Goal: Complete application form

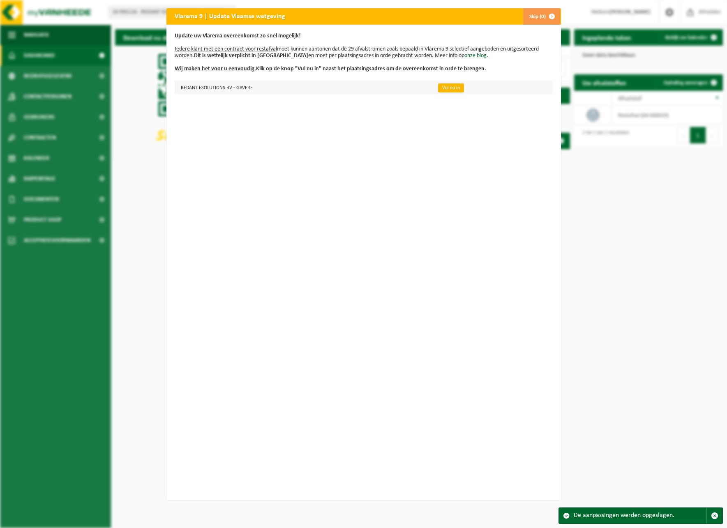
click at [443, 86] on link "Vul nu in" at bounding box center [451, 87] width 26 height 9
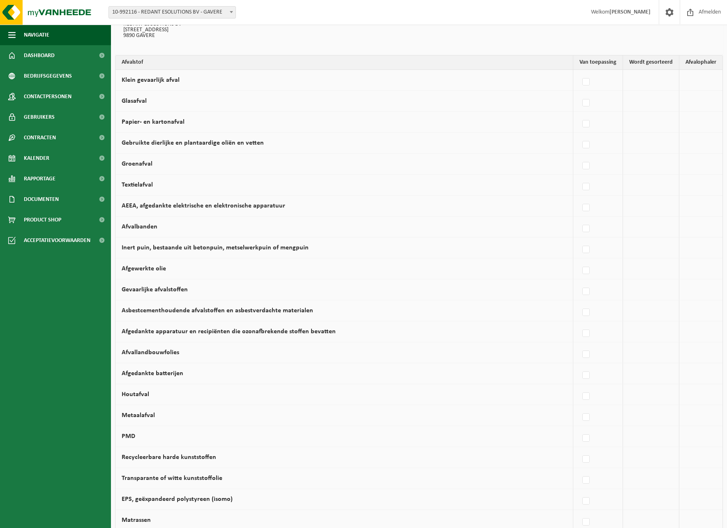
scroll to position [79, 0]
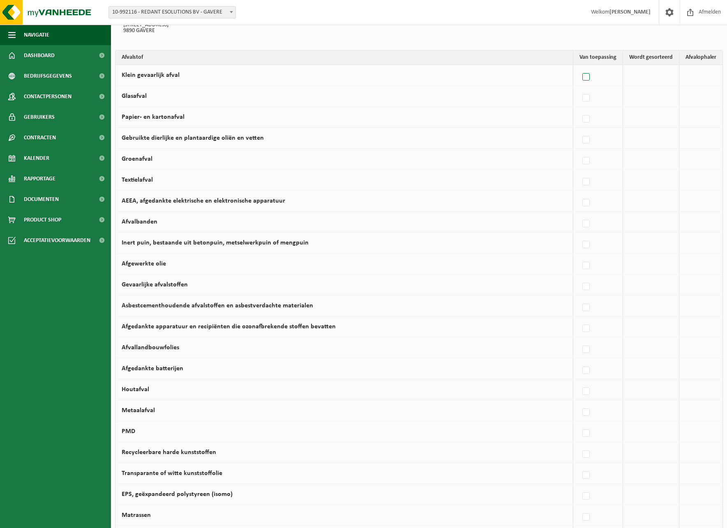
click at [588, 79] on label at bounding box center [587, 77] width 12 height 12
click at [580, 67] on input "Klein gevaarlijk afval" at bounding box center [579, 67] width 0 height 0
checkbox input "true"
click at [515, 76] on label at bounding box center [515, 77] width 12 height 12
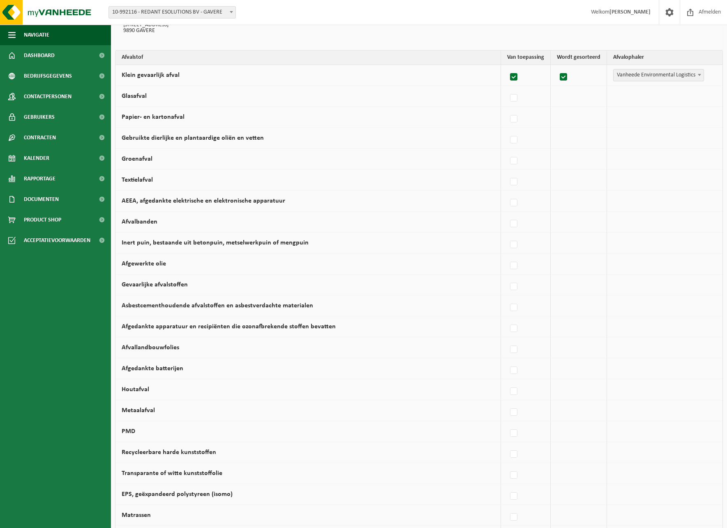
click at [507, 67] on input "Klein gevaarlijk afval" at bounding box center [507, 67] width 0 height 0
checkbox input "false"
click at [587, 97] on label at bounding box center [587, 98] width 12 height 12
click at [580, 88] on input "Glasafval" at bounding box center [579, 88] width 0 height 0
checkbox input "true"
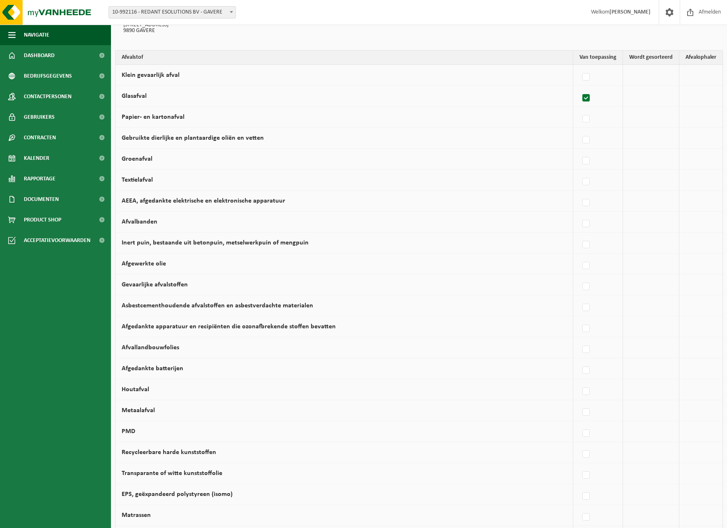
checkbox input "true"
click at [632, 100] on span "Vanheede Environmental Logistics" at bounding box center [659, 96] width 90 height 12
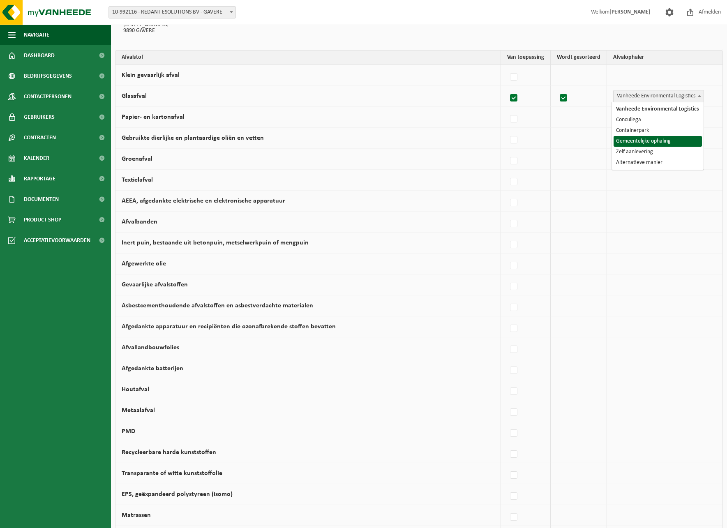
select select "Gemeentelijke ophaling"
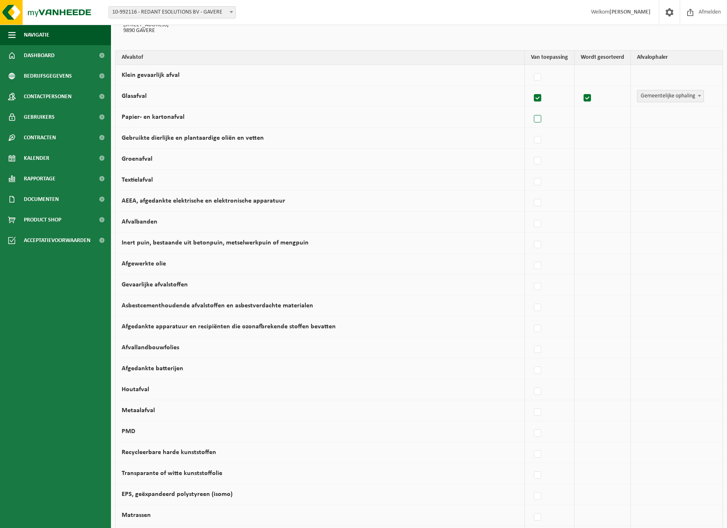
click at [538, 118] on label at bounding box center [538, 119] width 12 height 12
click at [531, 109] on input "Papier- en kartonafval" at bounding box center [531, 109] width 0 height 0
checkbox input "true"
click at [624, 118] on span "Vanheede Environmental Logistics" at bounding box center [659, 117] width 90 height 12
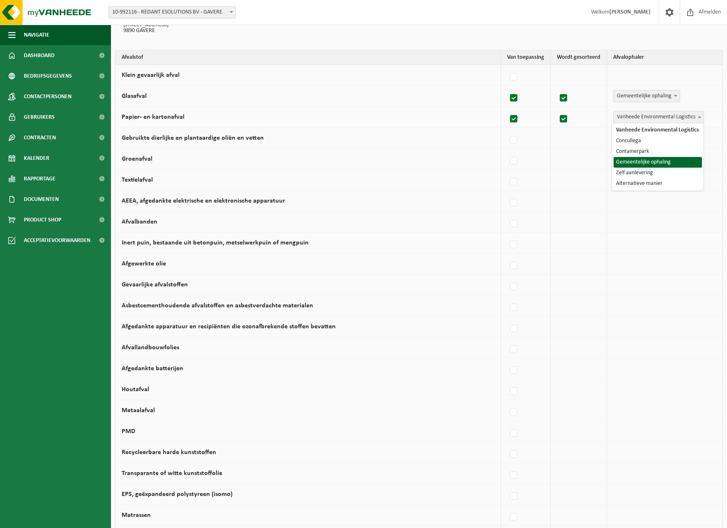
select select "Gemeentelijke ophaling"
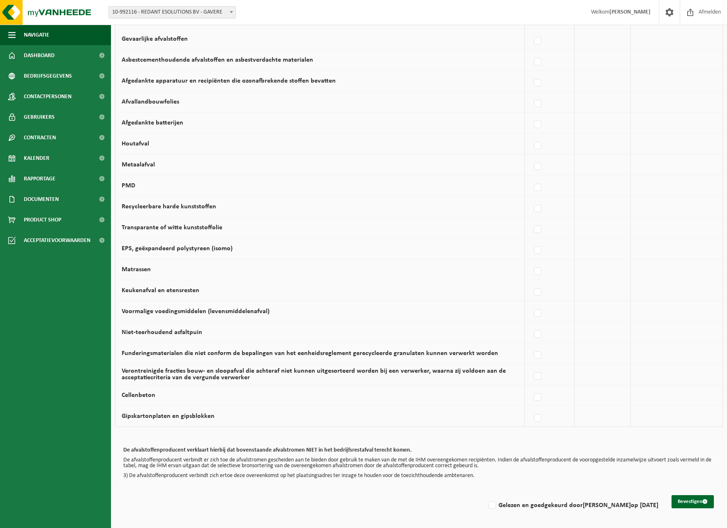
scroll to position [328, 0]
click at [540, 183] on label at bounding box center [538, 188] width 12 height 12
click at [531, 178] on input "PMD" at bounding box center [531, 177] width 0 height 0
checkbox input "true"
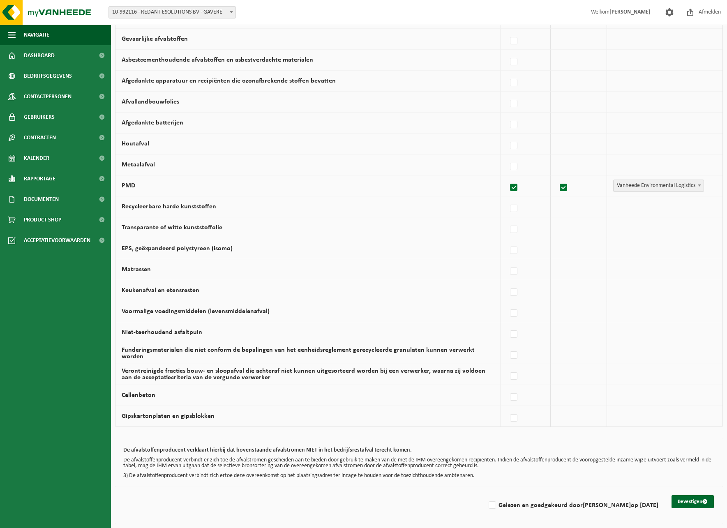
click at [620, 181] on span "Vanheede Environmental Logistics" at bounding box center [659, 186] width 90 height 12
select select "Gemeentelijke ophaling"
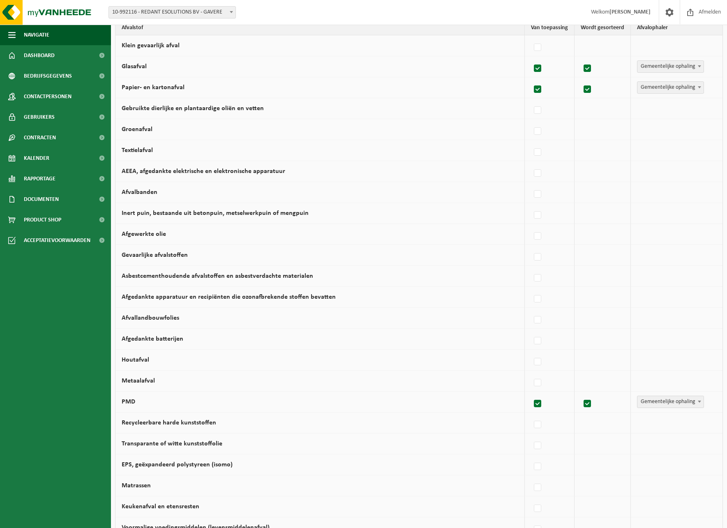
scroll to position [107, 0]
click at [540, 109] on label at bounding box center [538, 111] width 12 height 12
click at [531, 101] on input "Gebruikte dierlijke en plantaardige oliën en vetten" at bounding box center [531, 101] width 0 height 0
checkbox input "true"
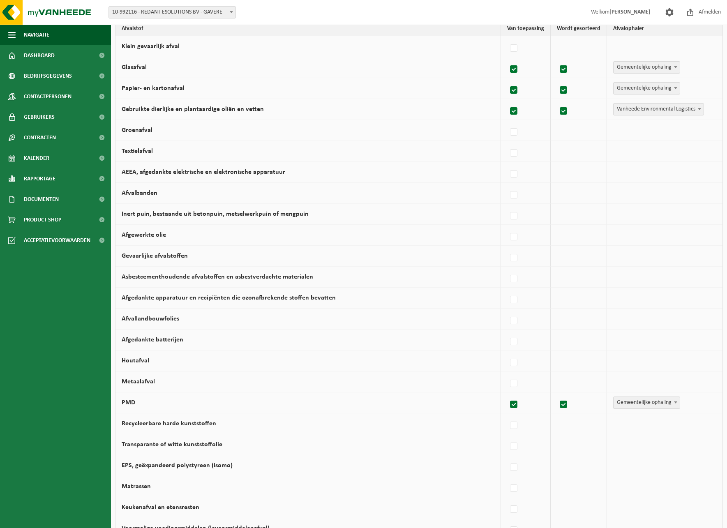
click at [616, 109] on span "Vanheede Environmental Logistics" at bounding box center [659, 110] width 90 height 12
select select "Containerpark"
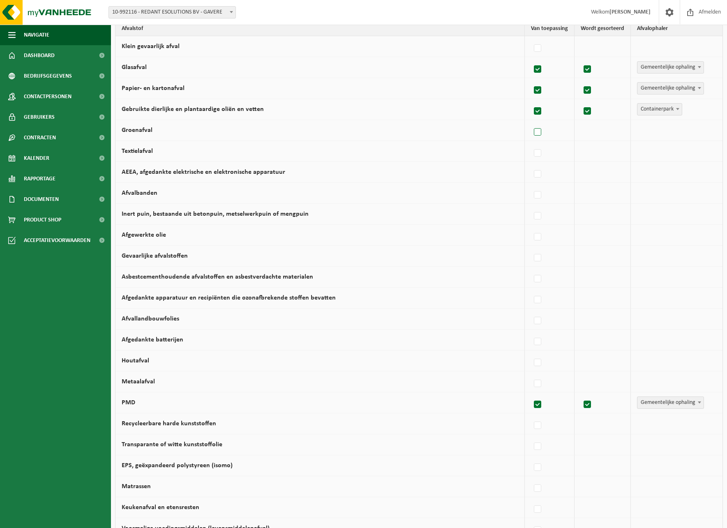
click at [539, 132] on label at bounding box center [538, 132] width 12 height 12
click at [531, 122] on input "Groenafval" at bounding box center [531, 122] width 0 height 0
checkbox input "true"
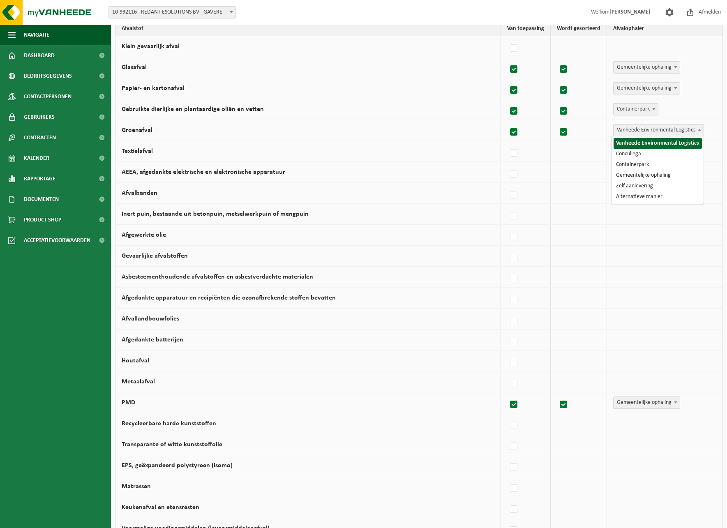
click at [614, 128] on span "Vanheede Environmental Logistics" at bounding box center [659, 131] width 90 height 12
select select "Alternatieve manier"
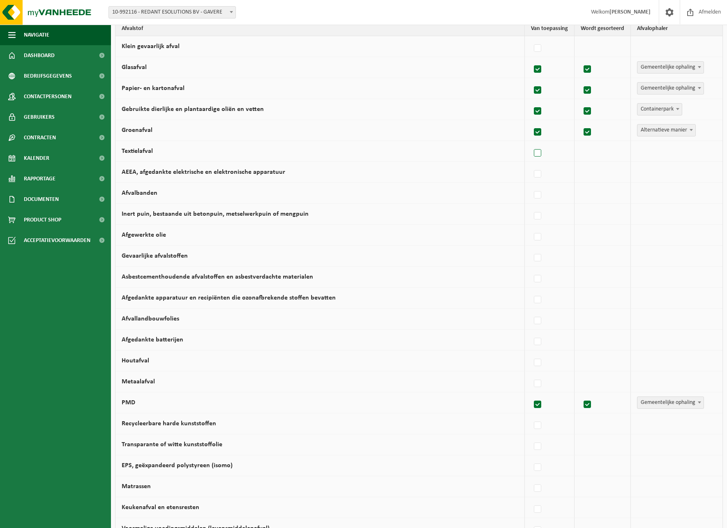
click at [537, 154] on label at bounding box center [538, 153] width 12 height 12
click at [531, 143] on input "Textielafval" at bounding box center [531, 143] width 0 height 0
checkbox input "true"
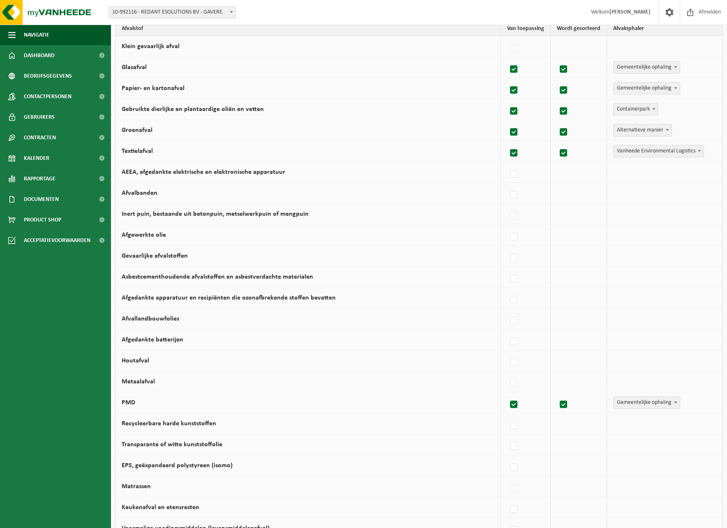
click at [623, 150] on span "Vanheede Environmental Logistics" at bounding box center [659, 152] width 90 height 12
select select "Alternatieve manier"
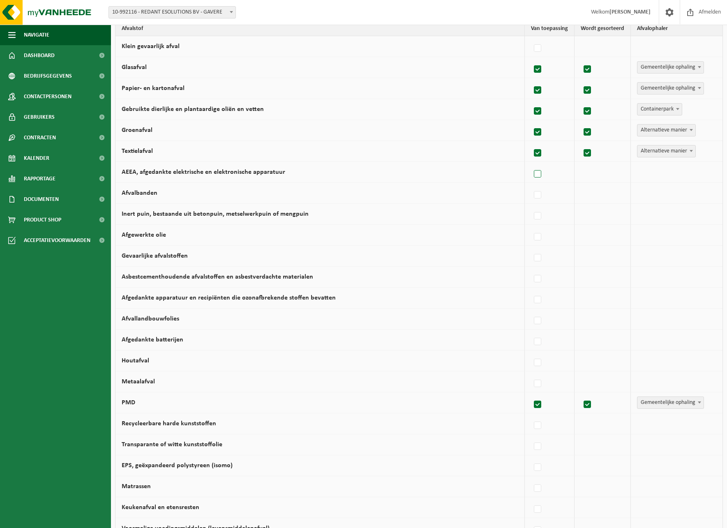
click at [536, 177] on label at bounding box center [538, 174] width 12 height 12
click at [531, 164] on input "AEEA, afgedankte elektrische en elektronische apparatuur" at bounding box center [531, 164] width 0 height 0
checkbox input "true"
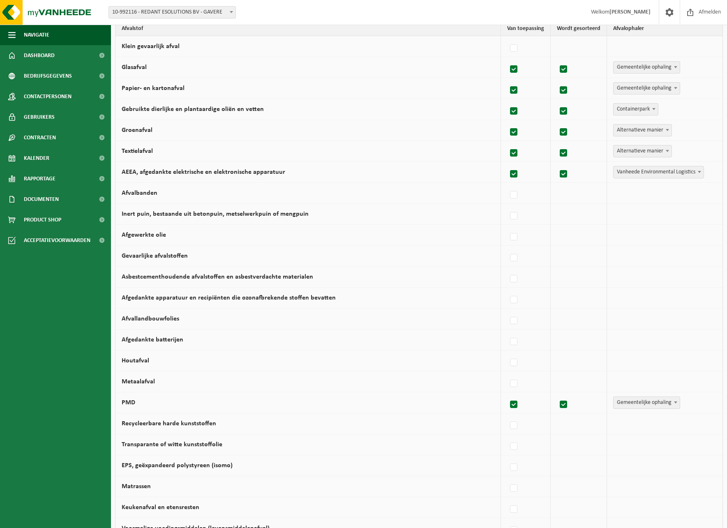
click at [614, 173] on span "Vanheede Environmental Logistics" at bounding box center [659, 172] width 90 height 12
select select "Containerpark"
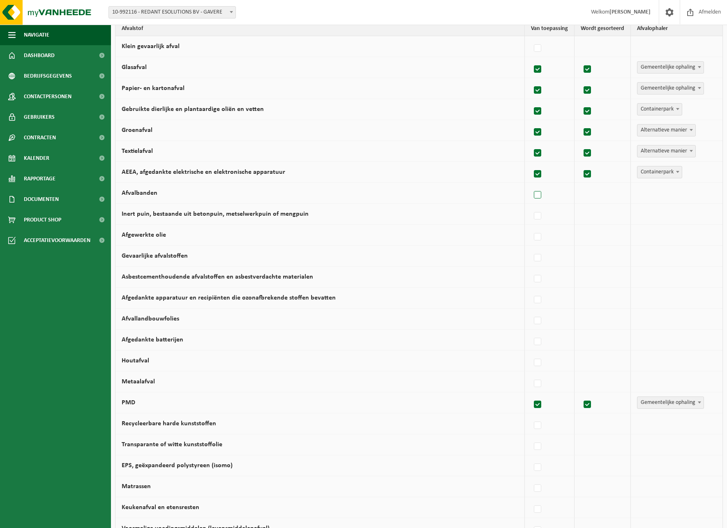
click at [538, 194] on label at bounding box center [538, 195] width 12 height 12
click at [531, 185] on input "Afvalbanden" at bounding box center [531, 185] width 0 height 0
checkbox input "true"
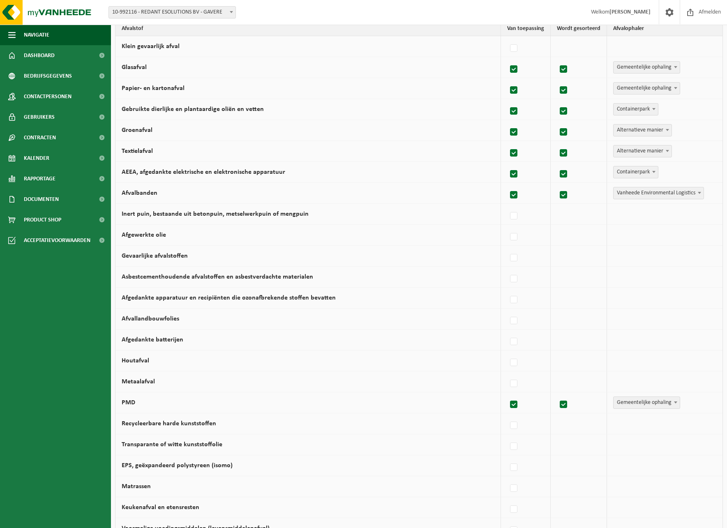
click at [619, 194] on span "Vanheede Environmental Logistics" at bounding box center [659, 193] width 90 height 12
click at [516, 197] on label at bounding box center [515, 195] width 12 height 12
click at [507, 185] on input "Afvalbanden" at bounding box center [507, 185] width 0 height 0
checkbox input "false"
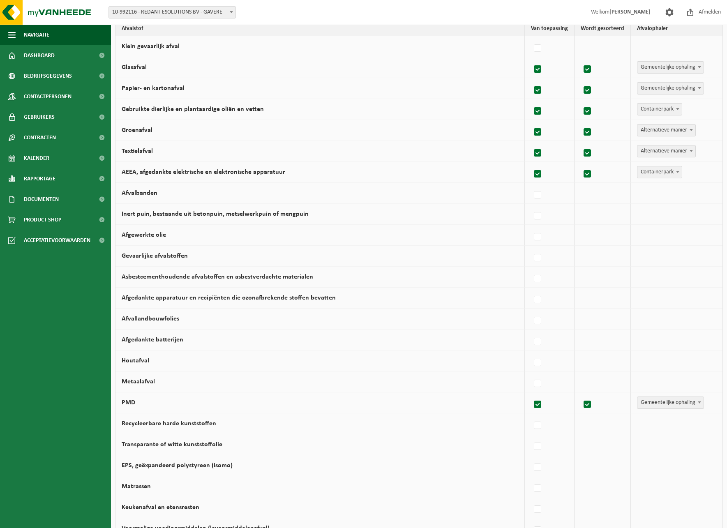
click at [538, 153] on label at bounding box center [538, 153] width 12 height 12
click at [531, 143] on input "Textielafval" at bounding box center [531, 143] width 0 height 0
checkbox input "false"
click at [539, 214] on label at bounding box center [538, 216] width 12 height 12
click at [531, 206] on input "Inert puin, bestaande uit betonpuin, metselwerkpuin of mengpuin" at bounding box center [531, 206] width 0 height 0
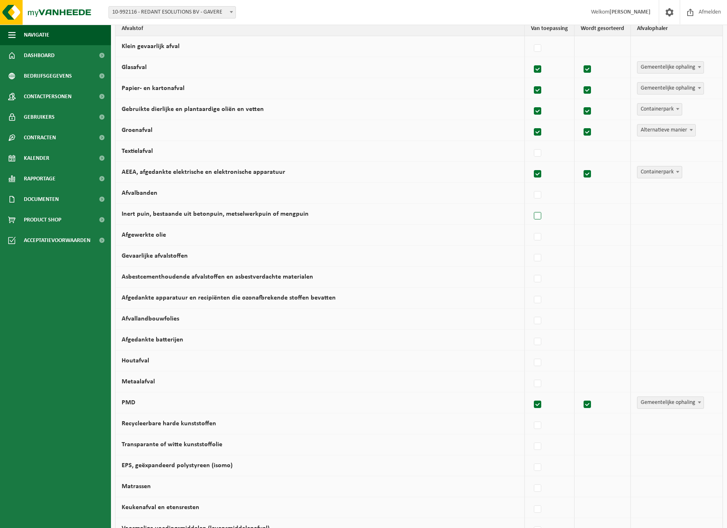
checkbox input "true"
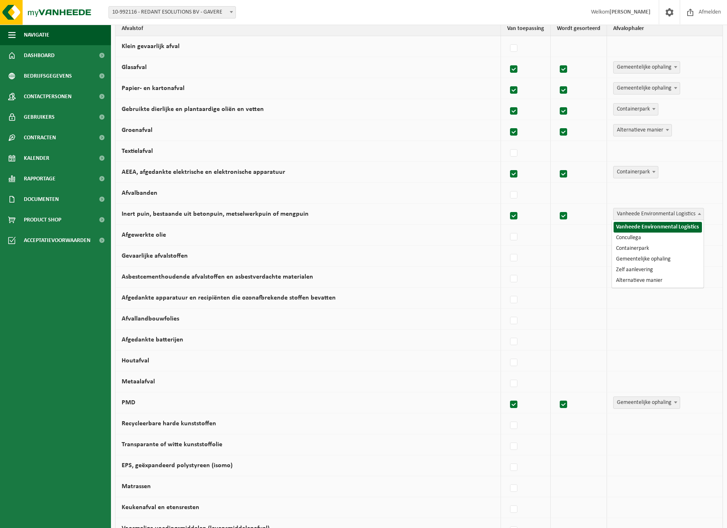
click at [631, 210] on span "Vanheede Environmental Logistics" at bounding box center [659, 214] width 90 height 12
select select "Containerpark"
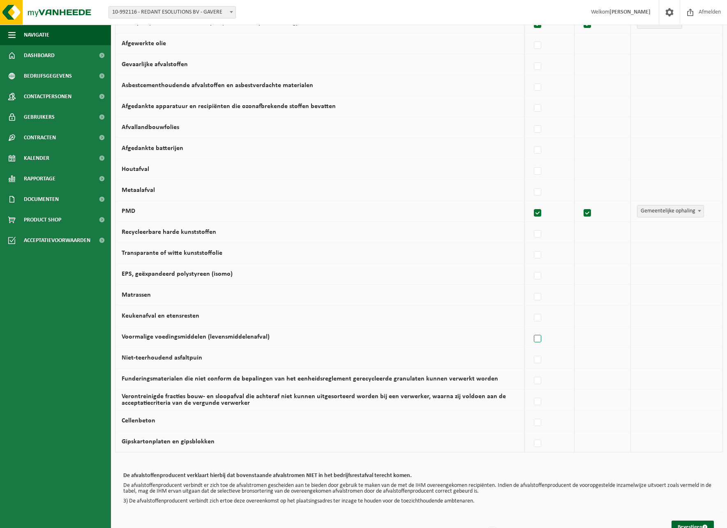
scroll to position [301, 0]
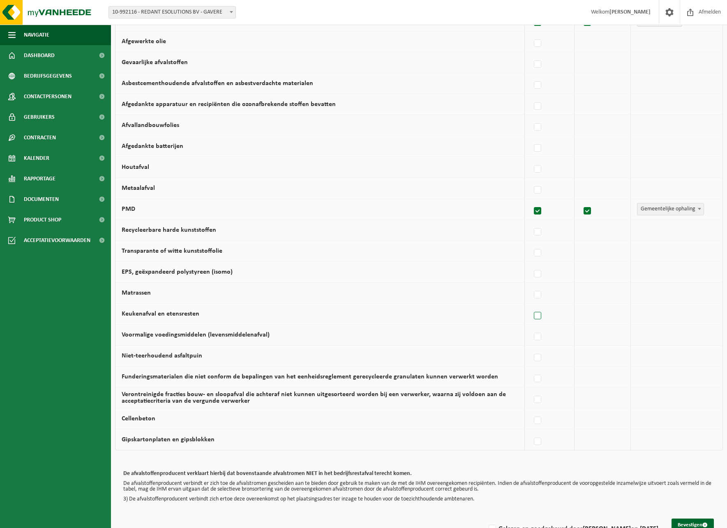
click at [541, 315] on label at bounding box center [538, 316] width 12 height 12
click at [531, 306] on input "Keukenafval en etensresten" at bounding box center [531, 305] width 0 height 0
checkbox input "true"
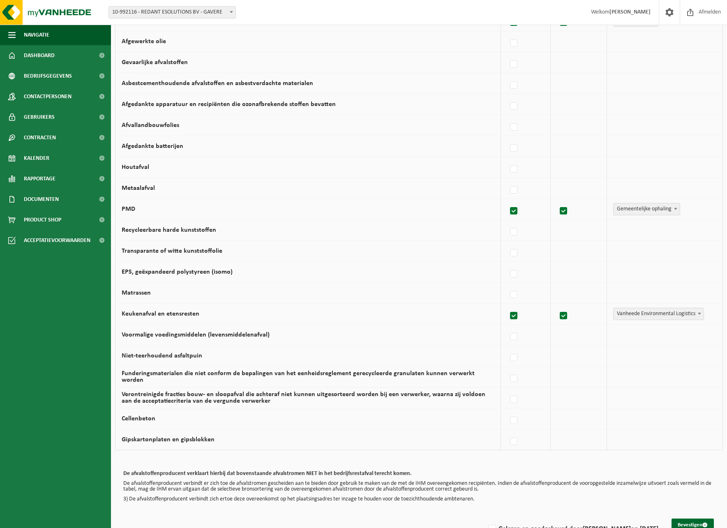
click at [632, 311] on span "Vanheede Environmental Logistics" at bounding box center [659, 314] width 90 height 12
select select "Alternatieve manier"
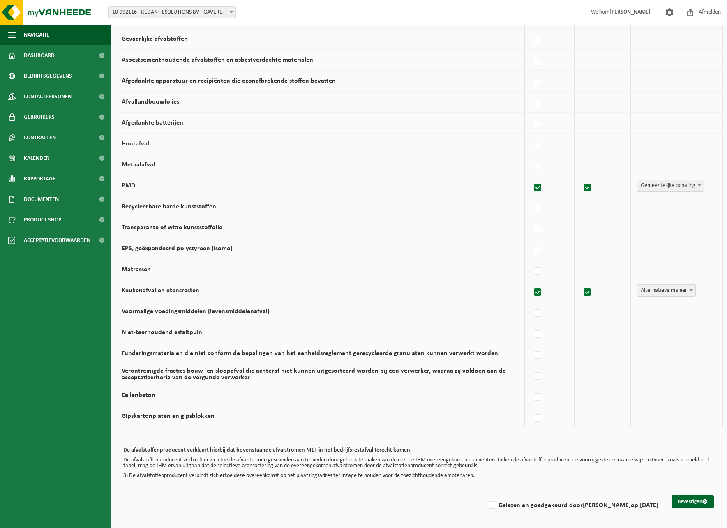
scroll to position [328, 0]
click at [490, 503] on label "Gelezen en goedgekeurd door MANU REDANT op 26/08/25" at bounding box center [572, 505] width 171 height 12
click at [486, 495] on input "Gelezen en goedgekeurd door MANU REDANT op 26/08/25" at bounding box center [485, 495] width 0 height 0
checkbox input "true"
click at [686, 495] on button "Bevestigen" at bounding box center [693, 501] width 42 height 13
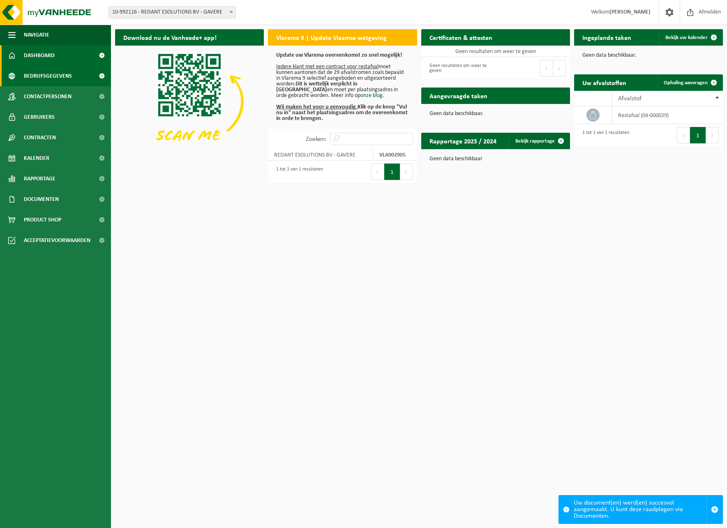
click at [53, 78] on span "Bedrijfsgegevens" at bounding box center [48, 76] width 48 height 21
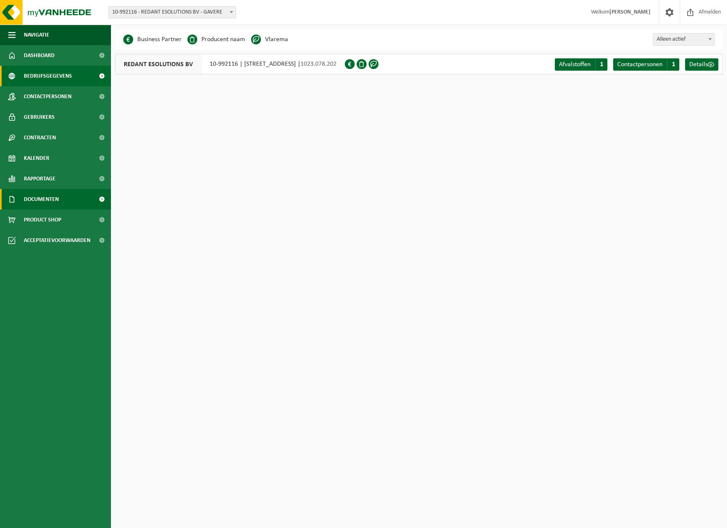
click at [55, 198] on span "Documenten" at bounding box center [41, 199] width 35 height 21
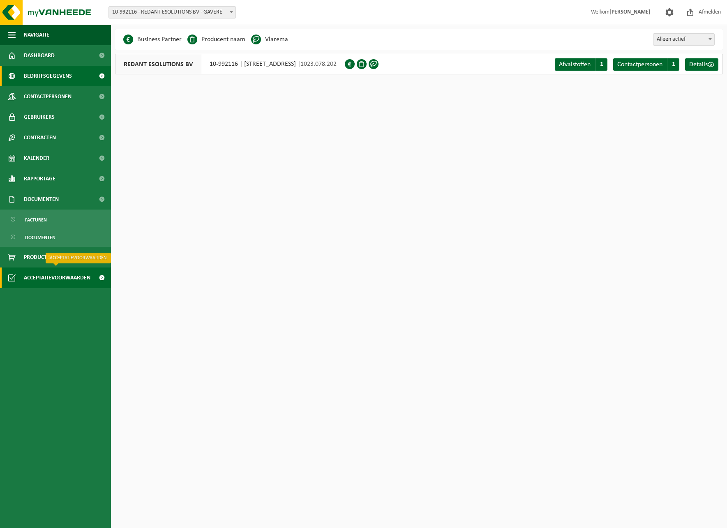
scroll to position [0, 0]
click at [36, 280] on span "Acceptatievoorwaarden" at bounding box center [57, 278] width 67 height 21
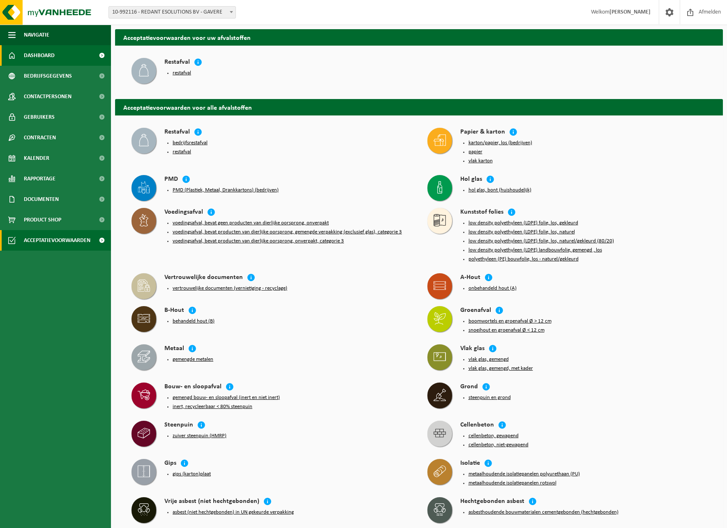
click at [71, 58] on link "Dashboard" at bounding box center [55, 55] width 111 height 21
